Goal: Transaction & Acquisition: Purchase product/service

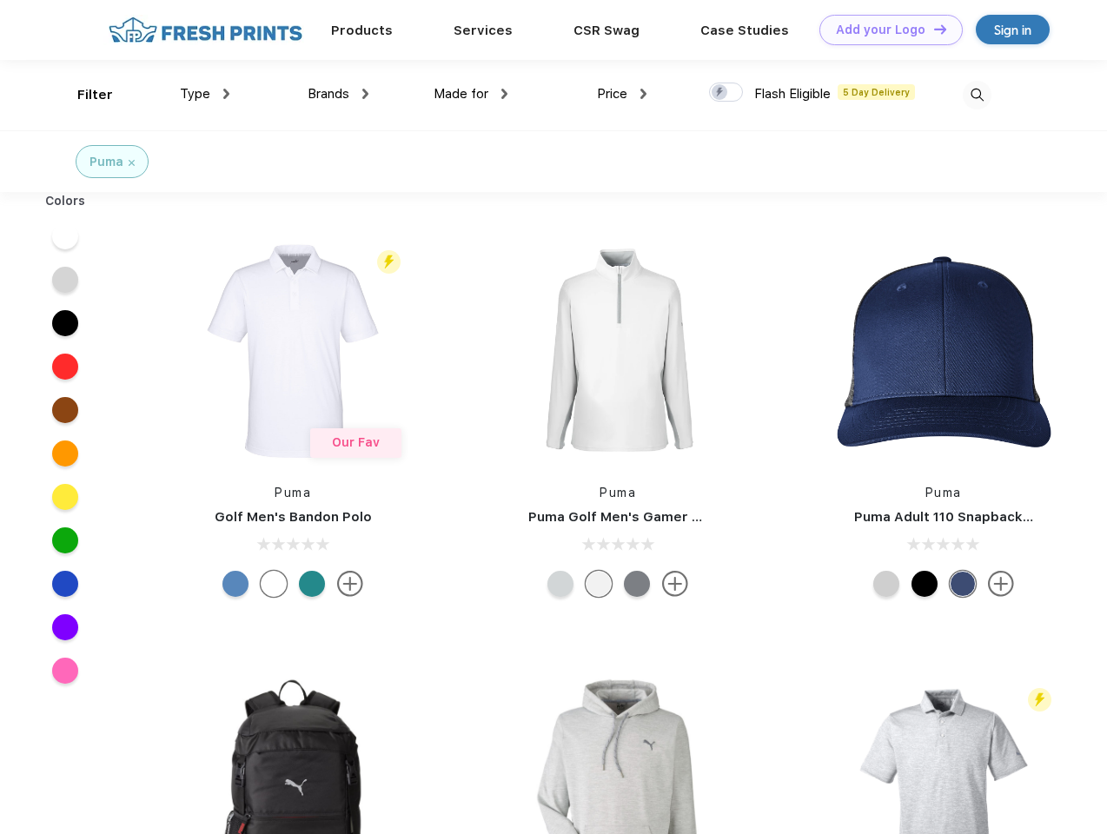
click at [885, 30] on link "Add your Logo Design Tool" at bounding box center [891, 30] width 143 height 30
click at [0, 0] on div "Design Tool" at bounding box center [0, 0] width 0 height 0
click at [932, 29] on link "Add your Logo Design Tool" at bounding box center [891, 30] width 143 height 30
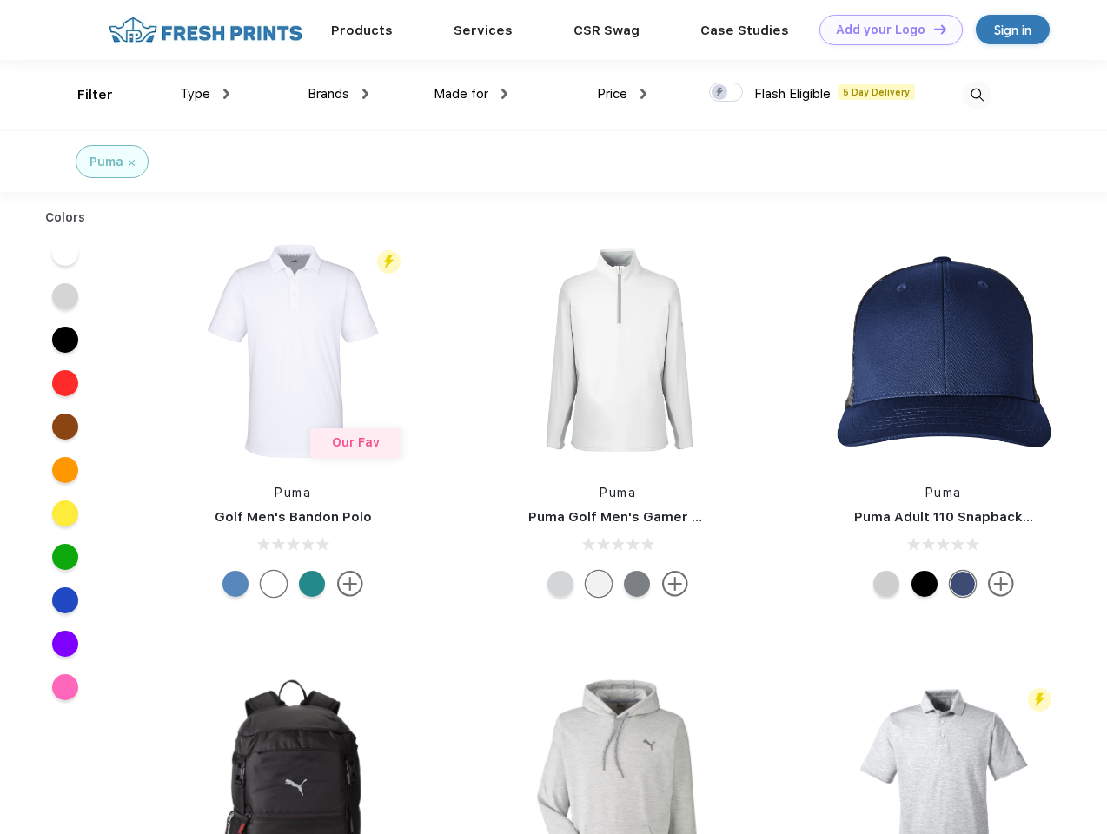
click at [83, 95] on div "Filter" at bounding box center [95, 95] width 36 height 20
click at [205, 94] on span "Type" at bounding box center [195, 94] width 30 height 16
click at [338, 94] on span "Brands" at bounding box center [329, 94] width 42 height 16
click at [471, 94] on span "Made for" at bounding box center [461, 94] width 55 height 16
click at [622, 94] on span "Price" at bounding box center [612, 94] width 30 height 16
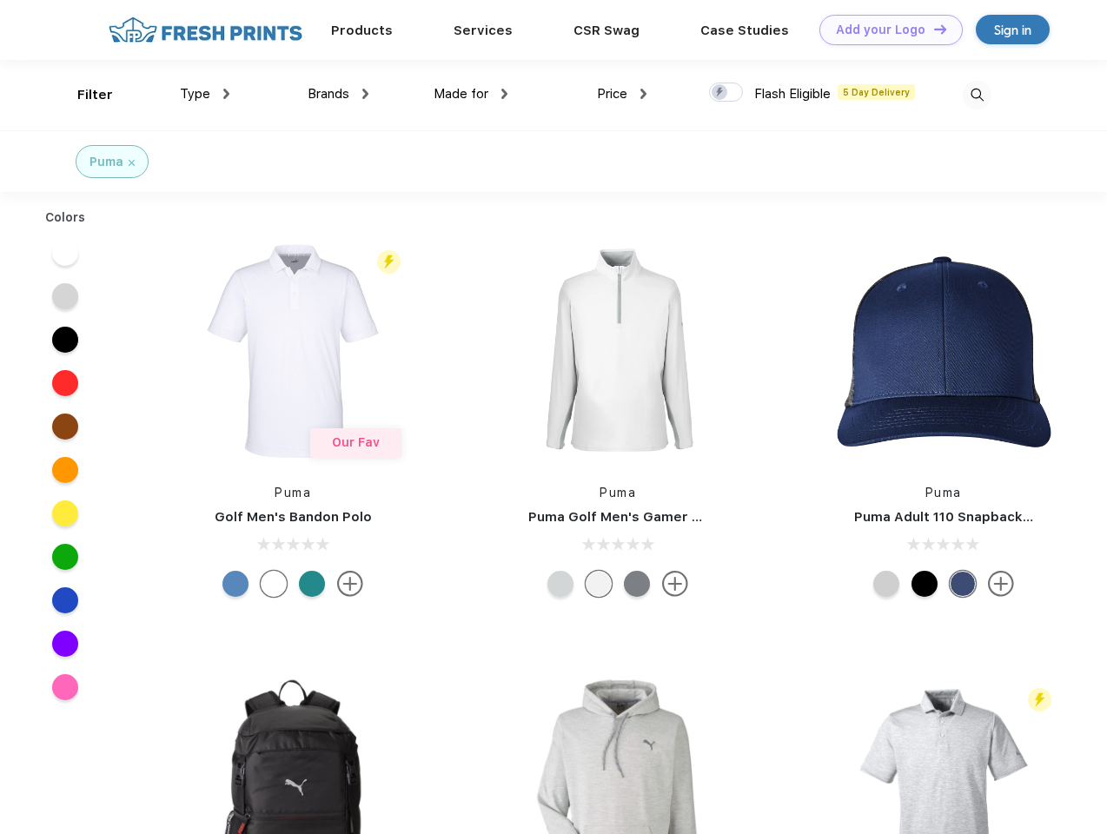
click at [727, 93] on div at bounding box center [726, 92] width 34 height 19
click at [720, 93] on input "checkbox" at bounding box center [714, 87] width 11 height 11
click at [977, 95] on img at bounding box center [977, 95] width 29 height 29
